Goal: Information Seeking & Learning: Learn about a topic

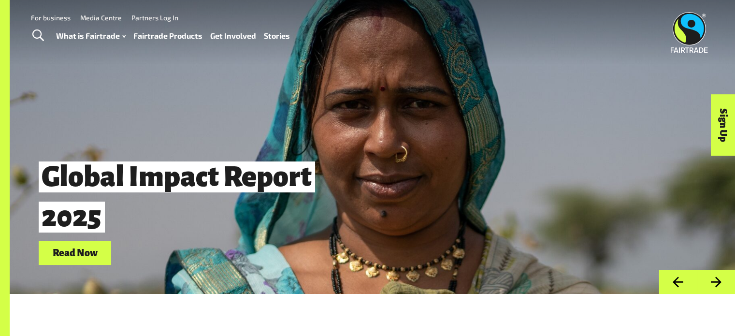
click at [185, 36] on link "Fairtrade Products" at bounding box center [167, 36] width 69 height 14
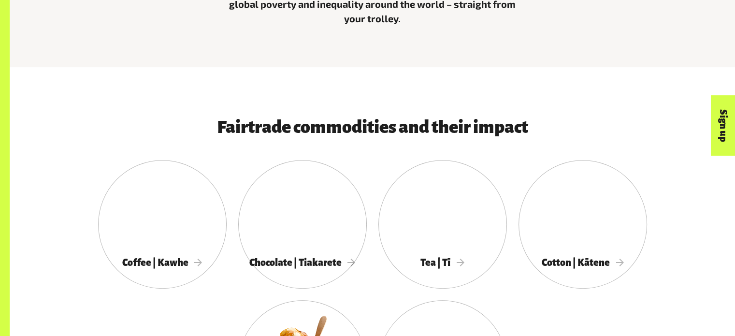
scroll to position [483, 0]
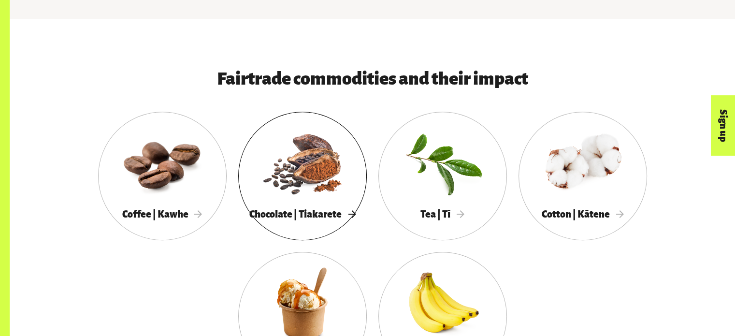
click at [304, 194] on div at bounding box center [302, 163] width 129 height 84
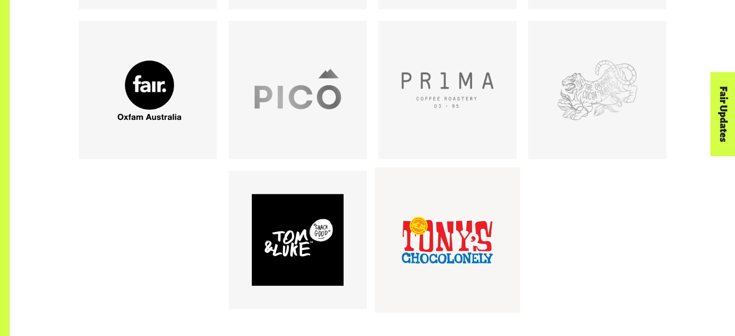
scroll to position [918, 0]
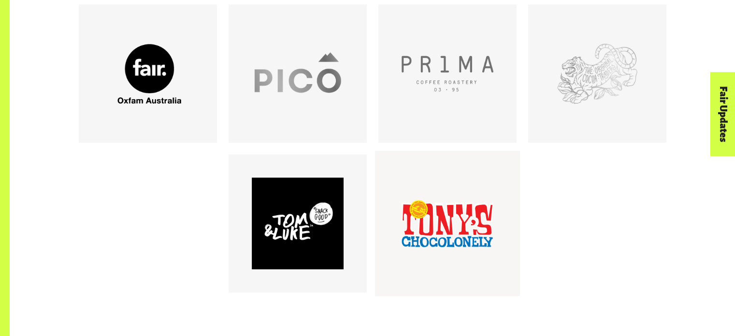
click at [474, 217] on div at bounding box center [448, 224] width 92 height 92
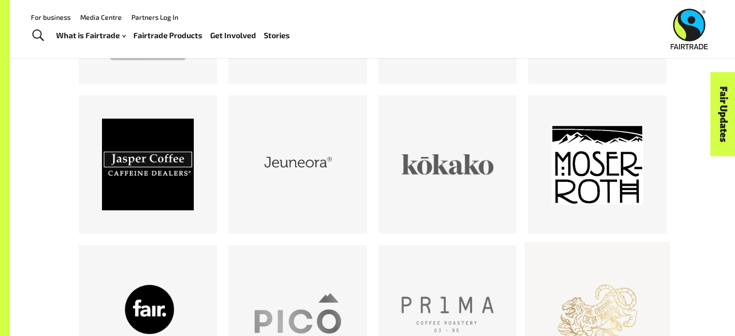
scroll to position [628, 0]
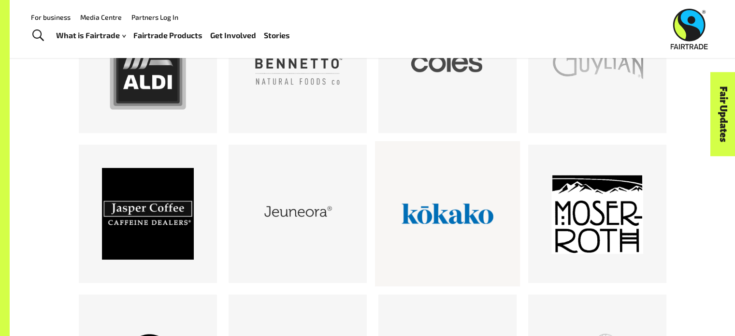
click at [456, 226] on div at bounding box center [448, 214] width 92 height 92
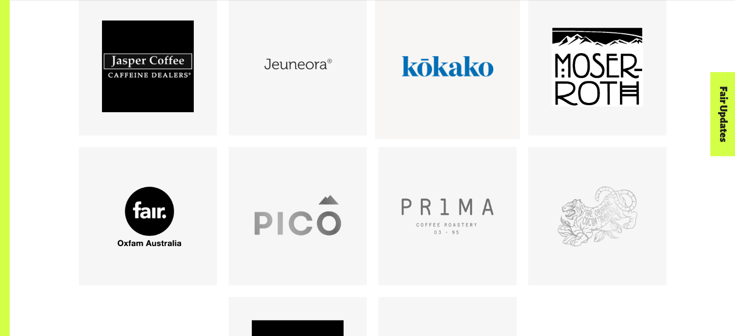
scroll to position [821, 0]
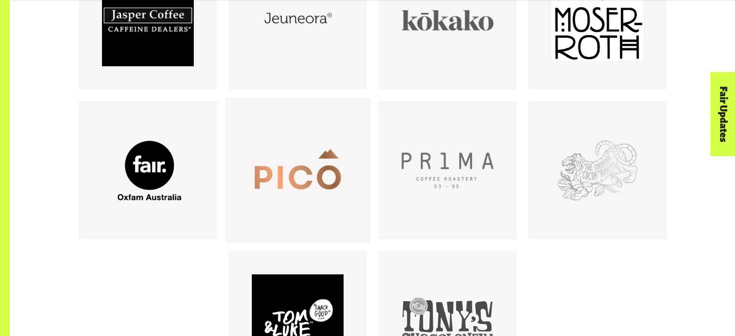
click at [322, 157] on div at bounding box center [298, 171] width 92 height 92
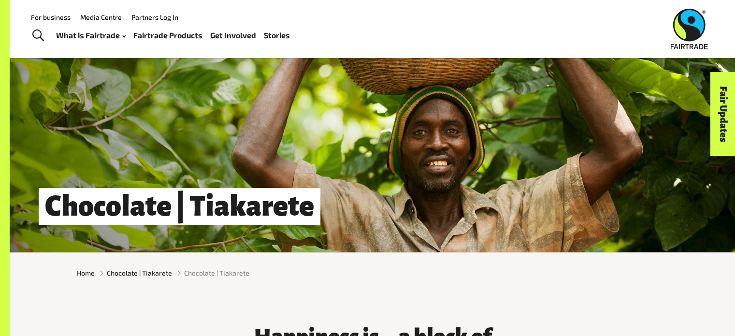
scroll to position [0, 0]
